Goal: Task Accomplishment & Management: Use online tool/utility

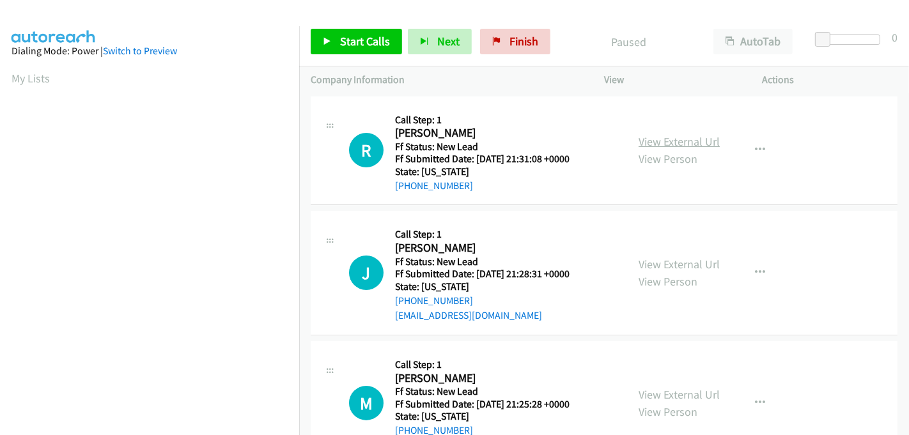
click at [666, 141] on link "View External Url" at bounding box center [679, 141] width 81 height 15
click at [669, 263] on link "View External Url" at bounding box center [679, 264] width 81 height 15
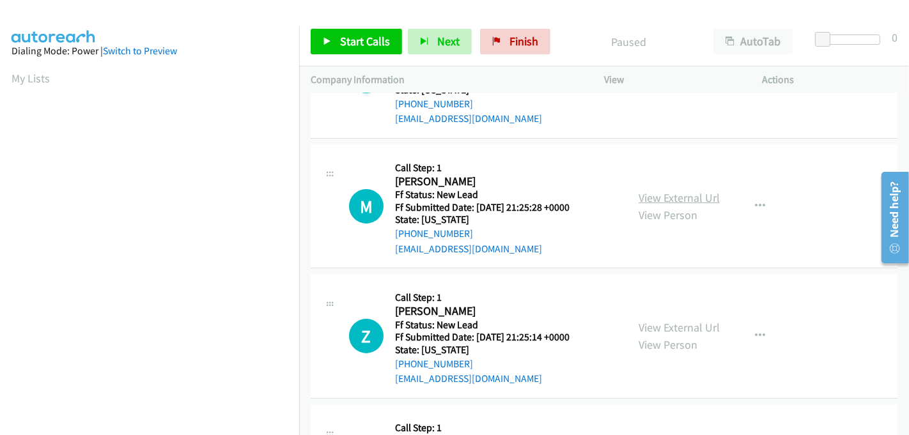
scroll to position [213, 0]
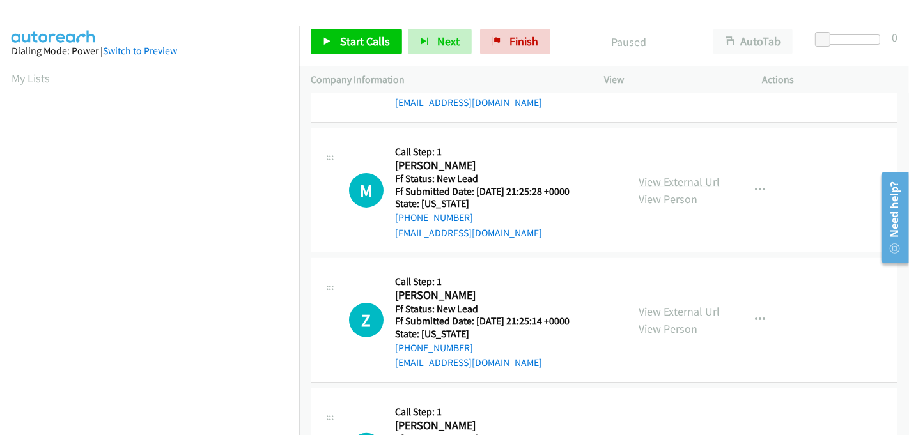
click at [674, 175] on link "View External Url" at bounding box center [679, 182] width 81 height 15
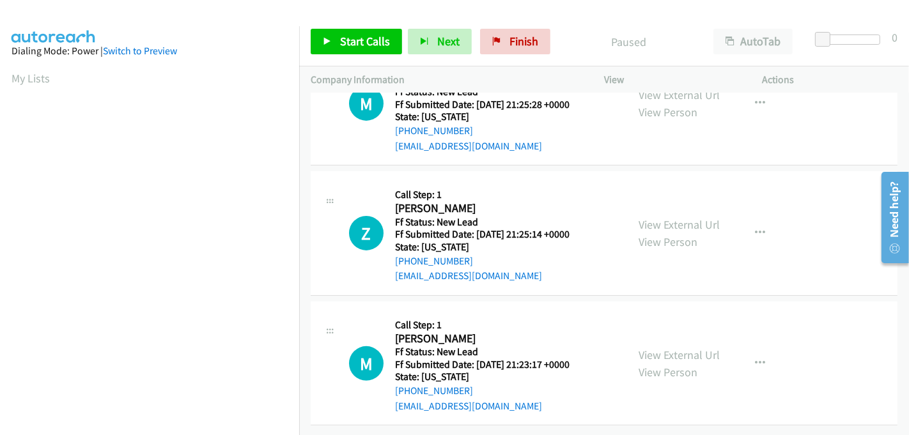
drag, startPoint x: 673, startPoint y: 209, endPoint x: 686, endPoint y: 286, distance: 78.5
click at [664, 217] on link "View External Url" at bounding box center [679, 224] width 81 height 15
click at [641, 348] on link "View External Url" at bounding box center [679, 355] width 81 height 15
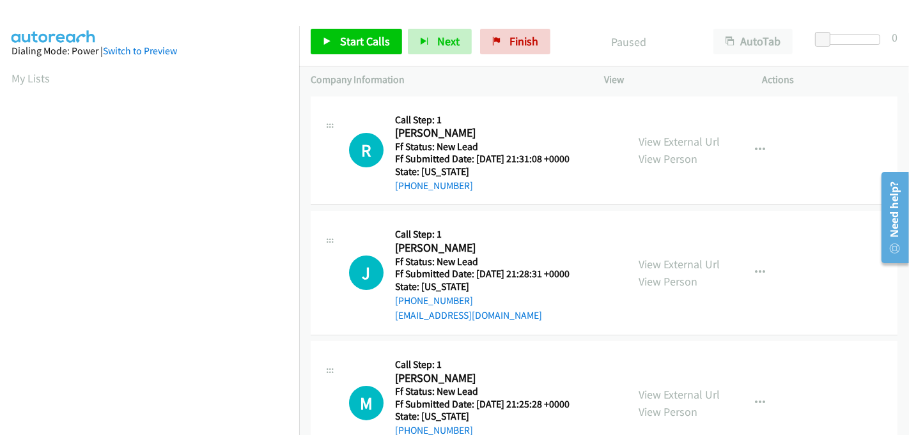
scroll to position [283, 0]
click at [364, 37] on span "Start Calls" at bounding box center [365, 41] width 50 height 15
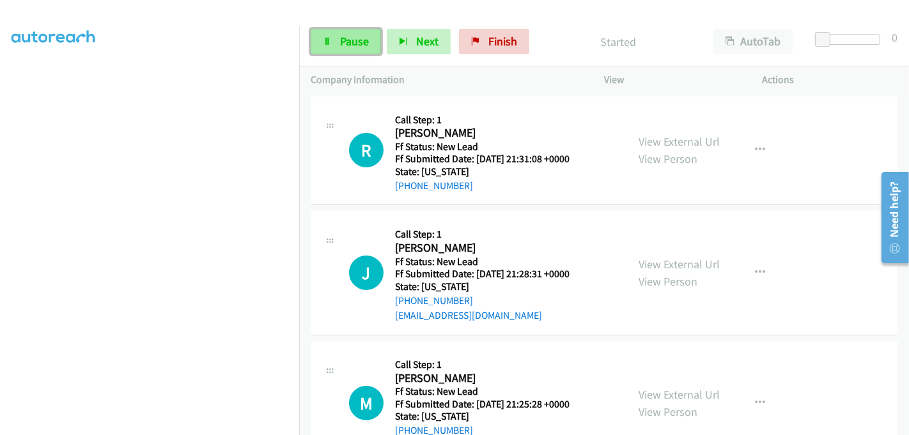
click at [352, 41] on span "Pause" at bounding box center [354, 41] width 29 height 15
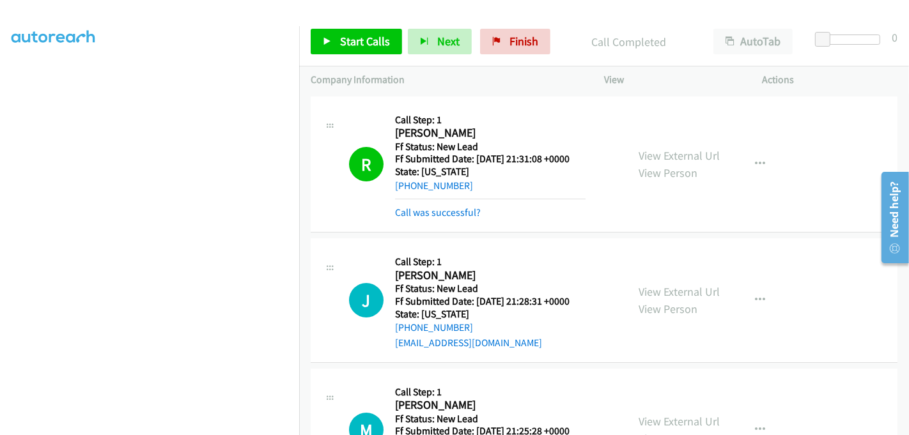
scroll to position [0, 0]
click at [334, 41] on link "Start Calls" at bounding box center [356, 42] width 91 height 26
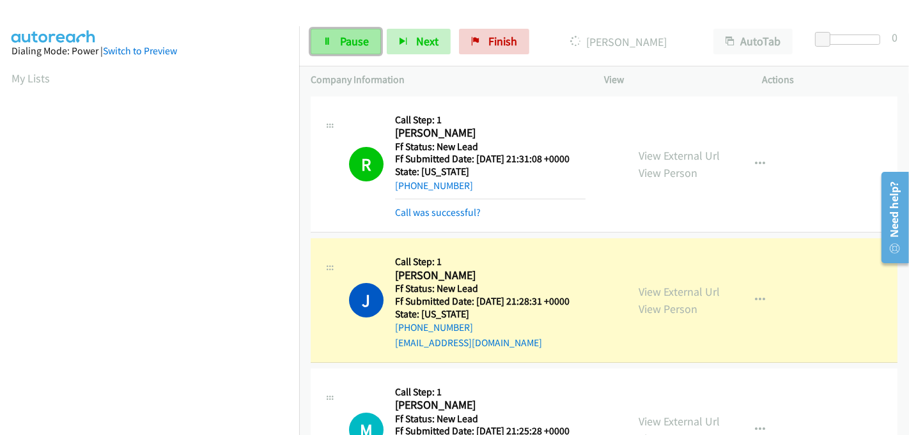
click at [331, 32] on link "Pause" at bounding box center [346, 42] width 70 height 26
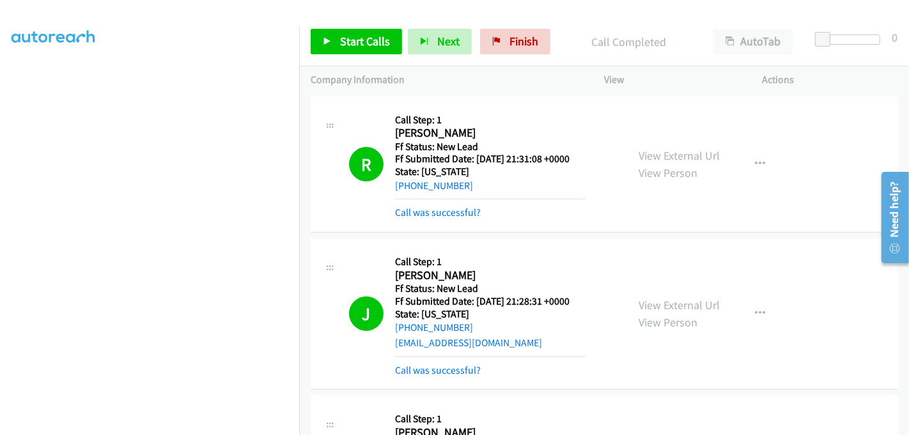
scroll to position [142, 0]
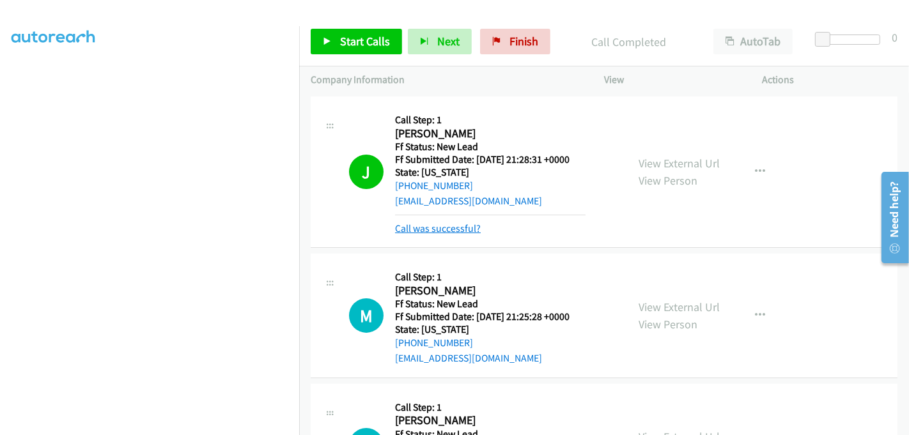
click at [451, 231] on link "Call was successful?" at bounding box center [438, 228] width 86 height 12
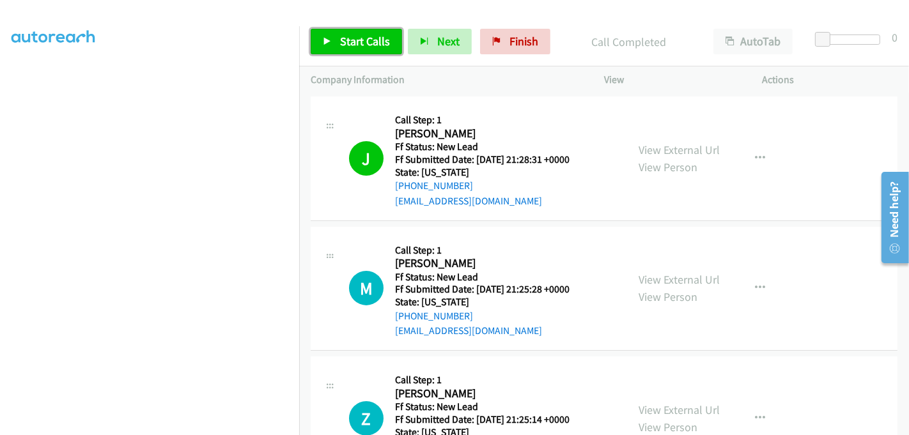
click at [364, 49] on link "Start Calls" at bounding box center [356, 42] width 91 height 26
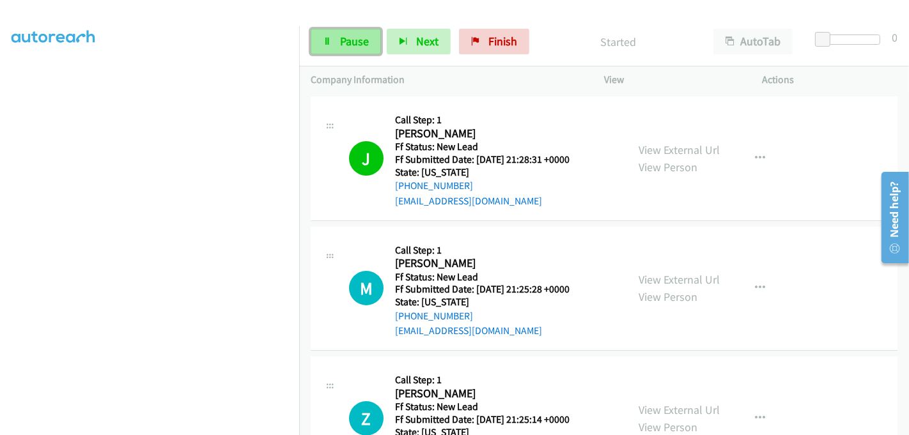
click at [346, 37] on span "Pause" at bounding box center [354, 41] width 29 height 15
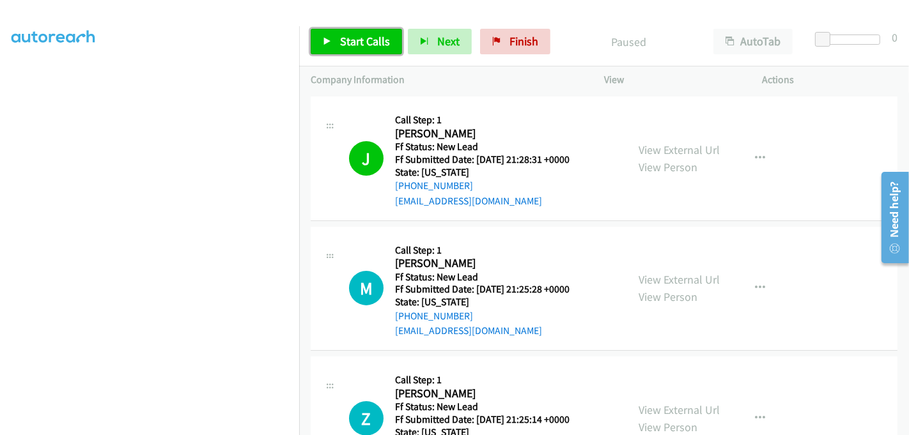
click at [336, 46] on link "Start Calls" at bounding box center [356, 42] width 91 height 26
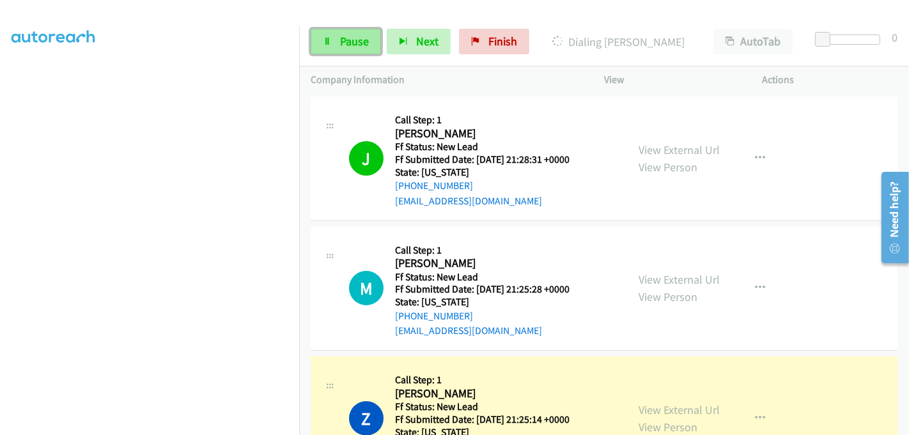
click at [332, 41] on link "Pause" at bounding box center [346, 42] width 70 height 26
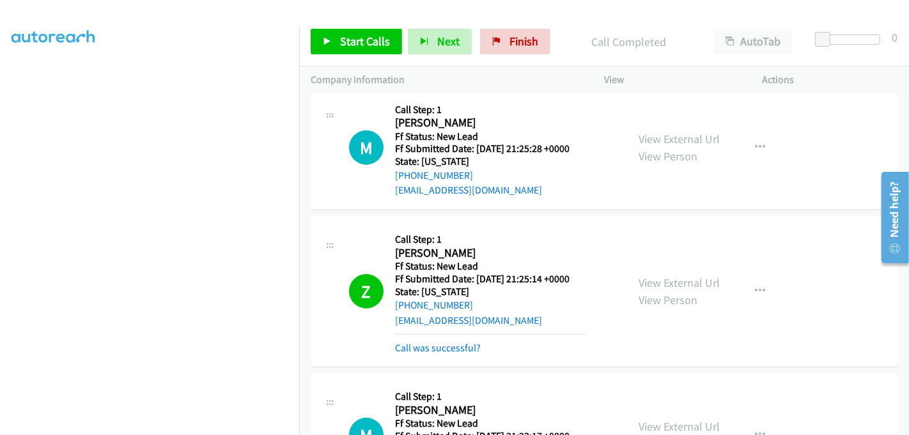
scroll to position [213, 0]
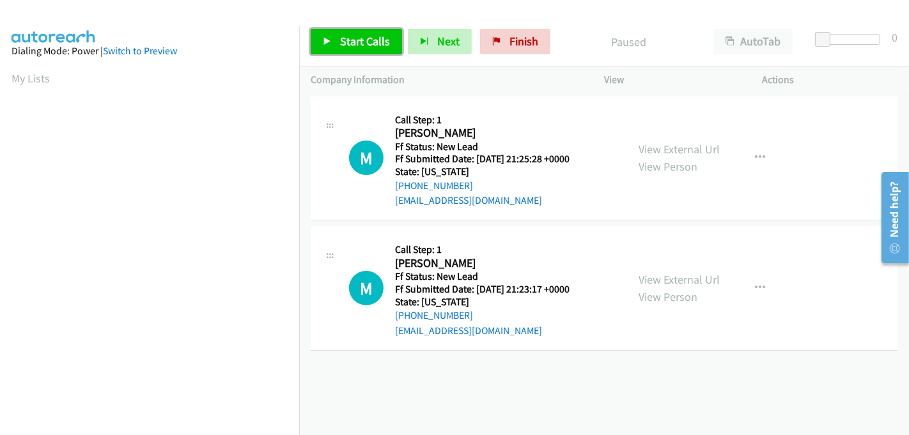
click at [361, 42] on span "Start Calls" at bounding box center [365, 41] width 50 height 15
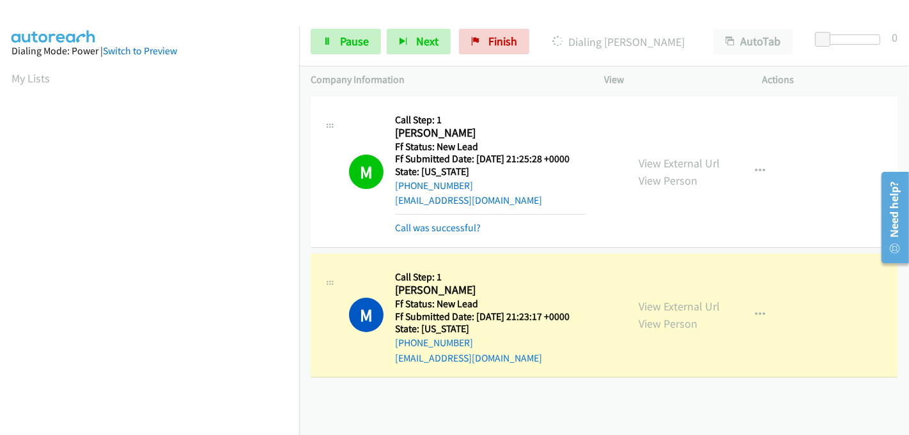
scroll to position [283, 0]
click at [349, 40] on span "Pause" at bounding box center [354, 41] width 29 height 15
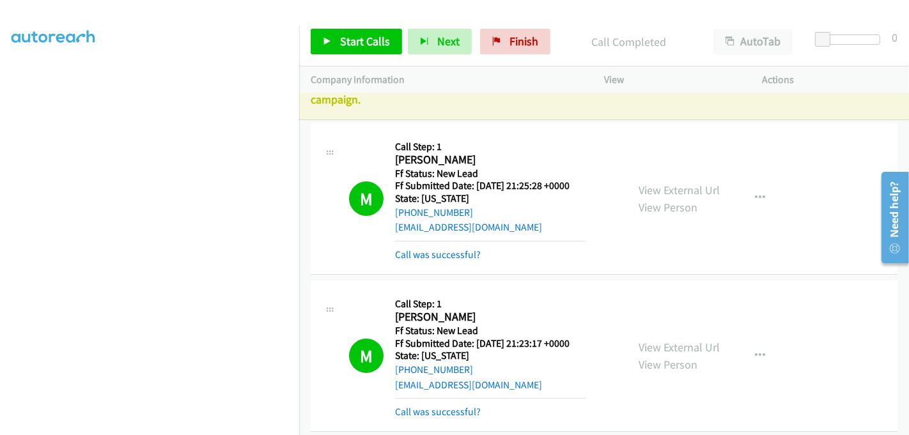
scroll to position [47, 0]
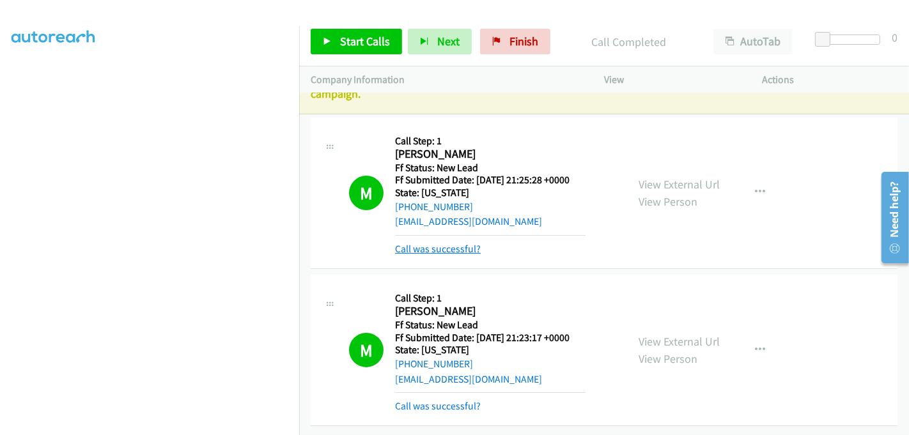
click at [449, 243] on link "Call was successful?" at bounding box center [438, 249] width 86 height 12
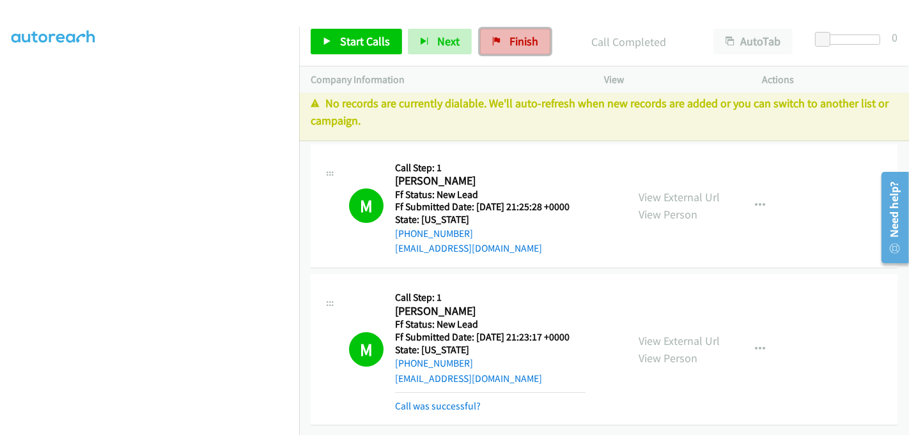
click at [515, 43] on span "Finish" at bounding box center [524, 41] width 29 height 15
